Goal: Transaction & Acquisition: Obtain resource

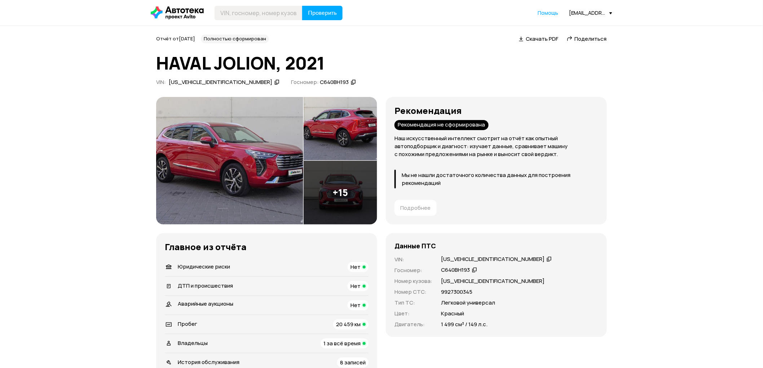
click at [153, 9] on icon at bounding box center [177, 12] width 53 height 13
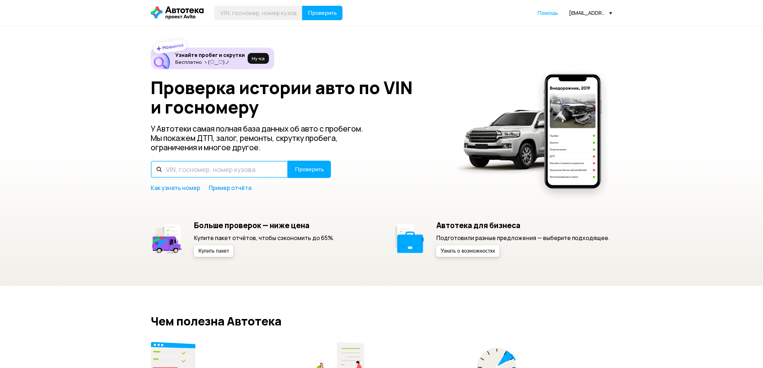
click at [249, 168] on input "text" at bounding box center [219, 169] width 137 height 17
paste input "[VEHICLE_IDENTIFICATION_NUMBER]"
type input "[VEHICLE_IDENTIFICATION_NUMBER]"
click at [309, 175] on button "Проверить" at bounding box center [309, 169] width 43 height 17
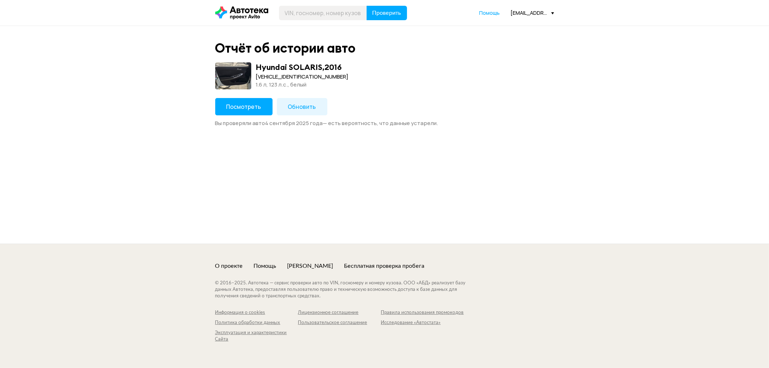
click at [289, 104] on span "Обновить" at bounding box center [302, 107] width 28 height 8
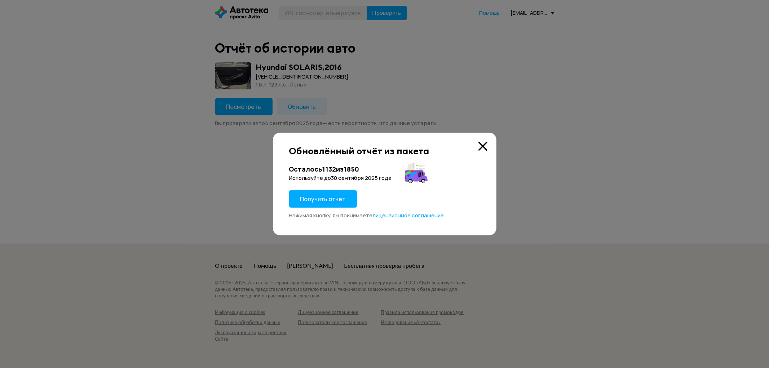
click at [318, 188] on div "Осталось 1132 из 1850 Используйте до [DATE] Получить отчёт Нажимая кнопку, вы п…" at bounding box center [384, 192] width 191 height 54
click at [312, 203] on button "Получить отчёт" at bounding box center [323, 198] width 68 height 17
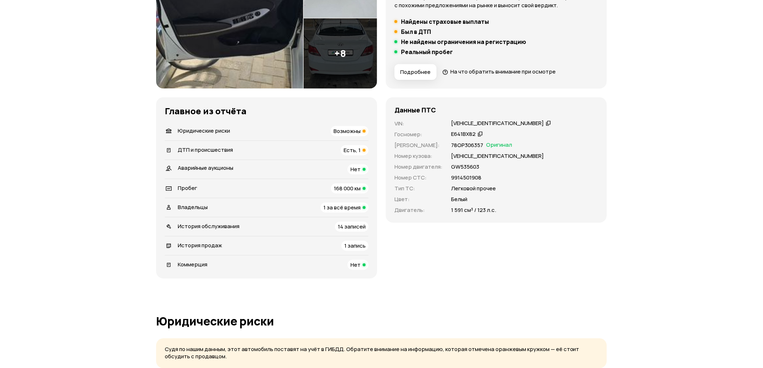
scroll to position [160, 0]
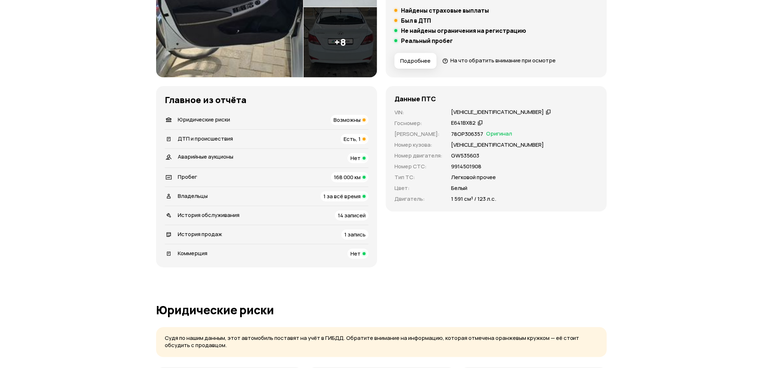
click at [513, 113] on div "[VEHICLE_IDENTIFICATION_NUMBER]" at bounding box center [501, 112] width 102 height 8
click at [480, 120] on icon at bounding box center [480, 122] width 5 height 7
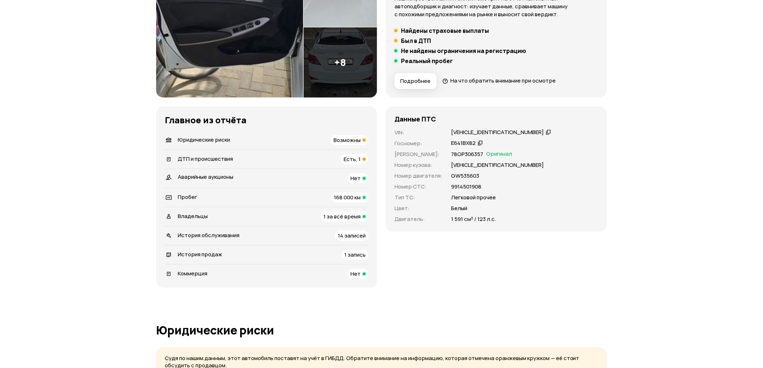
scroll to position [120, 0]
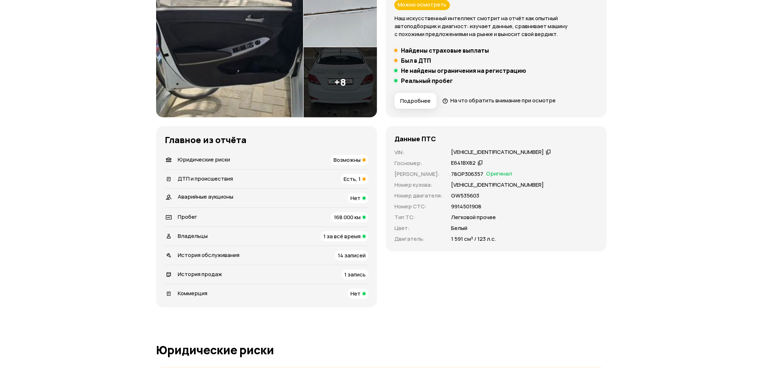
click at [363, 216] on div at bounding box center [364, 217] width 3 height 3
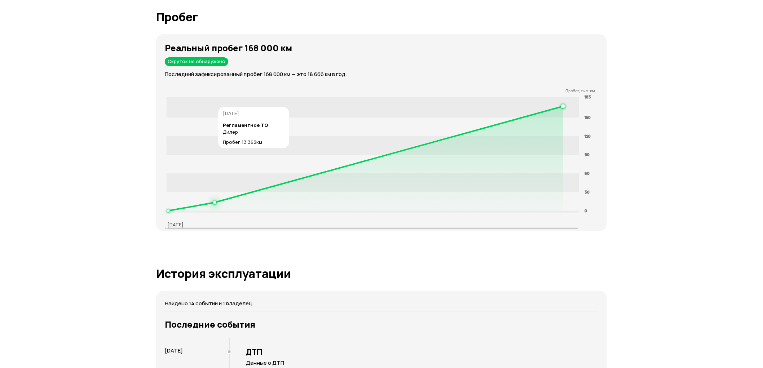
scroll to position [1119, 0]
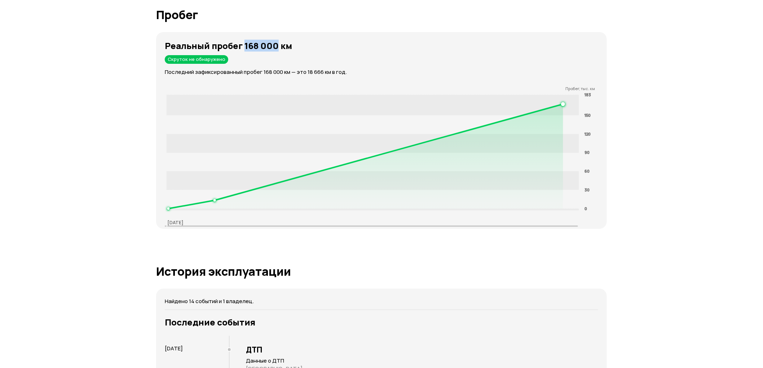
drag, startPoint x: 243, startPoint y: 35, endPoint x: 283, endPoint y: 31, distance: 39.5
type textarea "168 000"
click at [275, 40] on strong "Реальный пробег 168 000 км" at bounding box center [228, 46] width 127 height 12
copy strong "168 000"
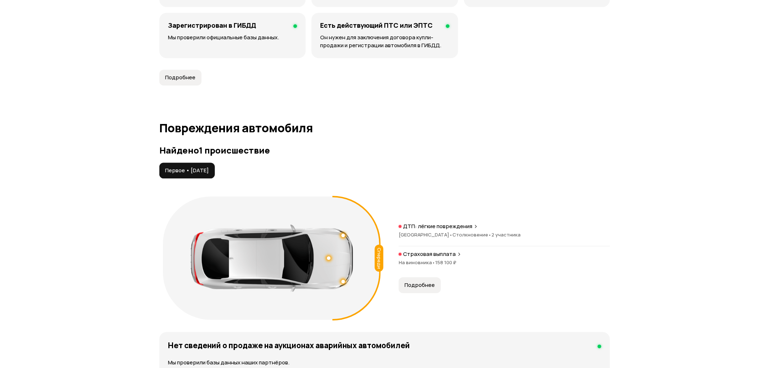
scroll to position [679, 0]
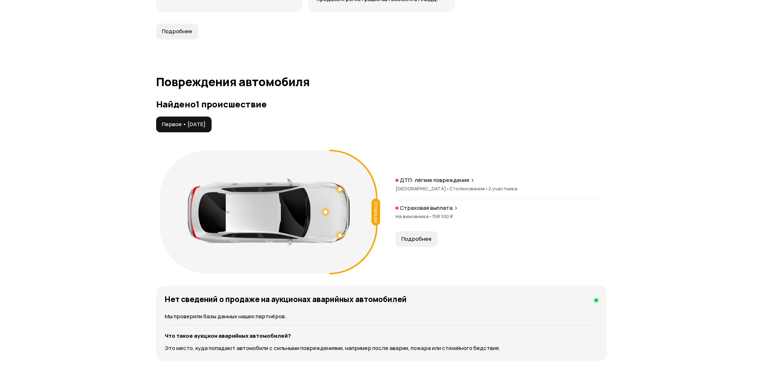
click at [407, 235] on span "Подробнее" at bounding box center [416, 238] width 30 height 7
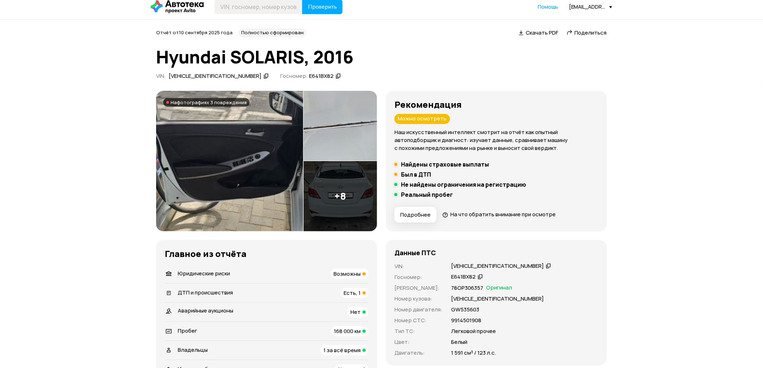
scroll to position [0, 0]
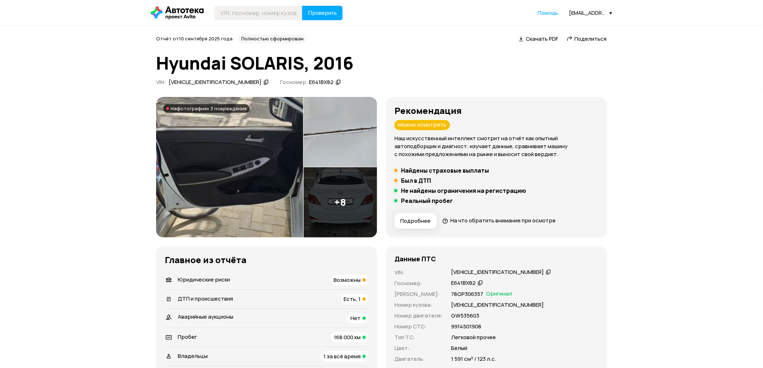
click at [537, 45] on div "Отчёт от [DATE] Полностью сформирован   Скачать PDF   Поделиться Hyundai SOLARI…" at bounding box center [381, 62] width 451 height 54
click at [538, 41] on span "Скачать PDF" at bounding box center [541, 39] width 32 height 8
